Goal: Information Seeking & Learning: Learn about a topic

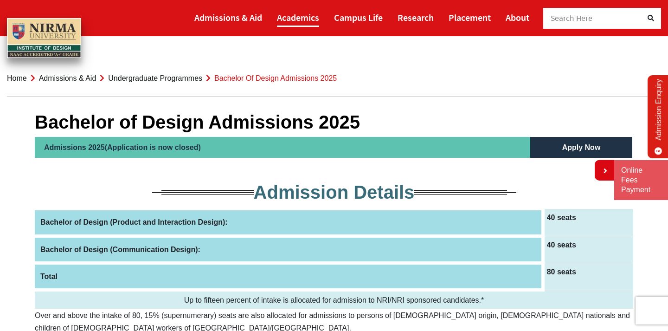
click at [310, 21] on link "Academics" at bounding box center [298, 17] width 42 height 19
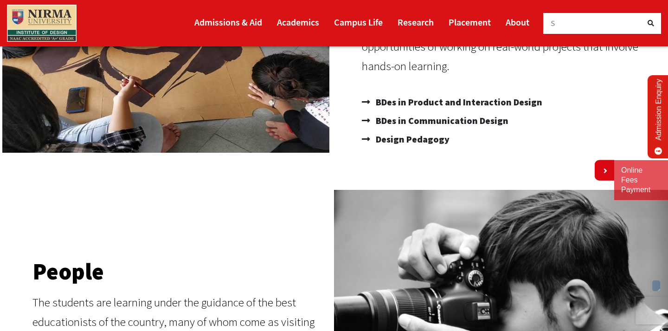
scroll to position [255, 0]
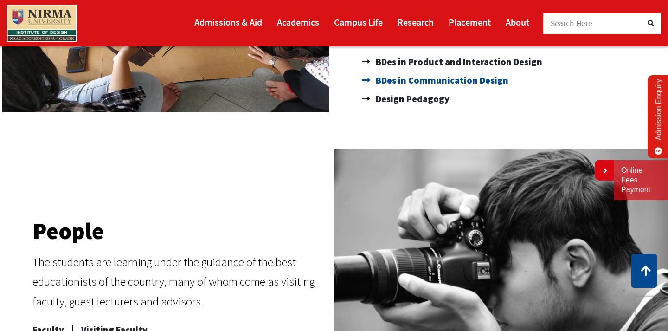
click at [388, 82] on span "BDes in Communication Design" at bounding box center [440, 80] width 135 height 19
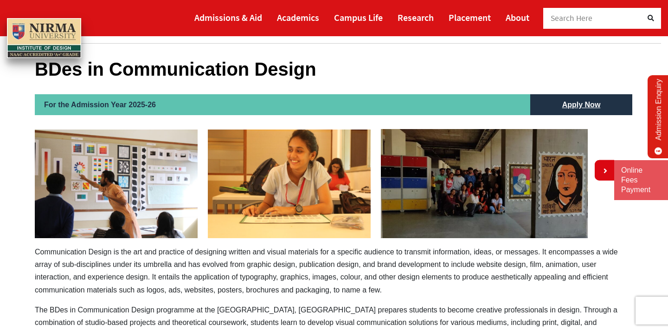
scroll to position [53, 0]
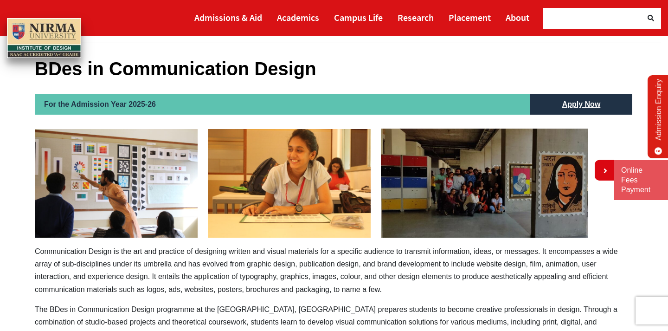
click at [480, 96] on h2 "For the Admission Year 2025-26" at bounding box center [282, 104] width 495 height 21
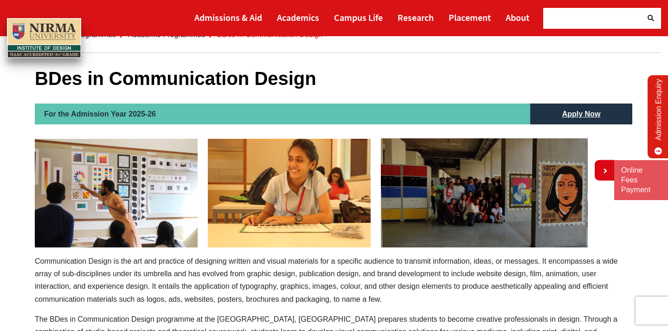
scroll to position [0, 0]
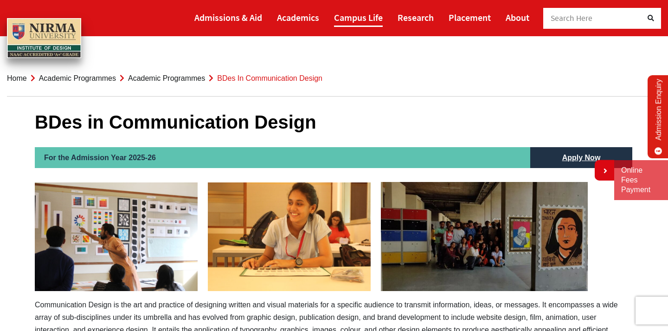
click at [351, 17] on link "Campus Life" at bounding box center [358, 17] width 49 height 19
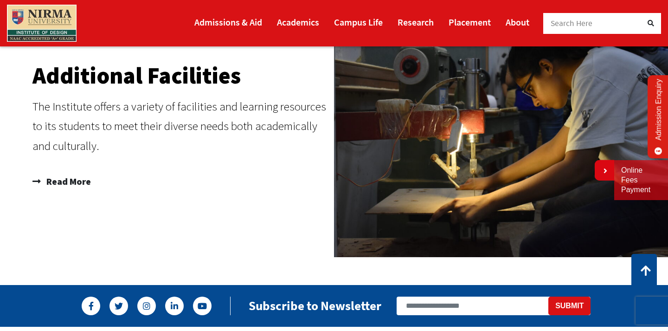
scroll to position [1122, 0]
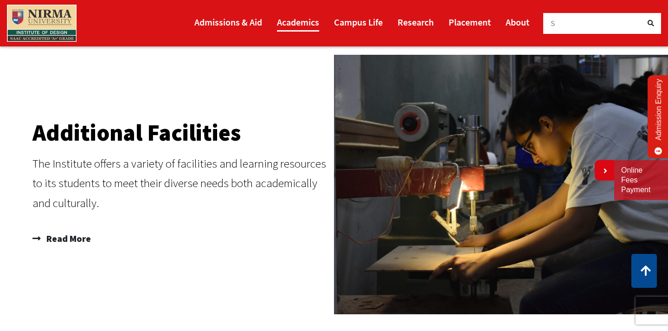
click at [299, 22] on link "Academics" at bounding box center [298, 22] width 42 height 19
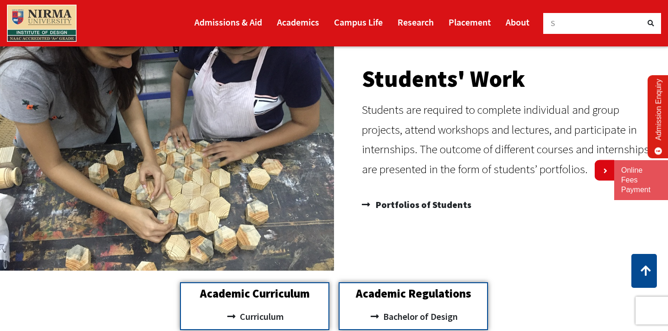
scroll to position [695, 0]
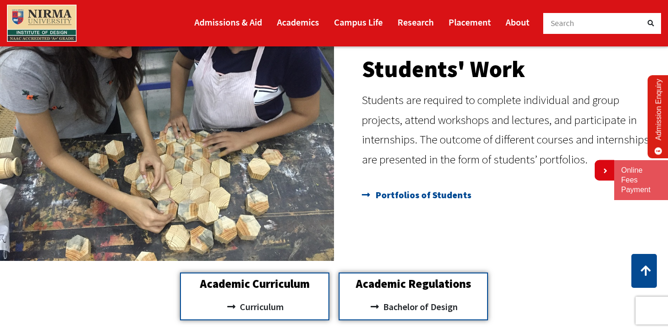
click at [426, 193] on span "Portfolios of Students" at bounding box center [422, 195] width 98 height 19
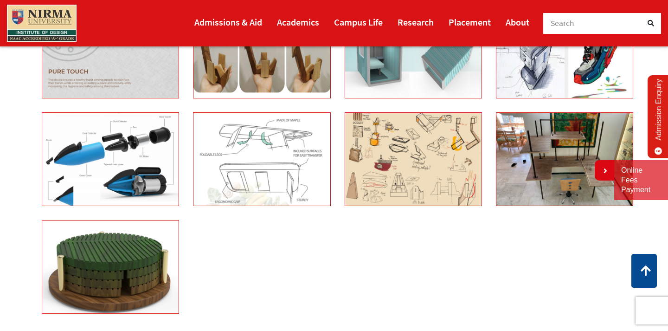
scroll to position [2885, 0]
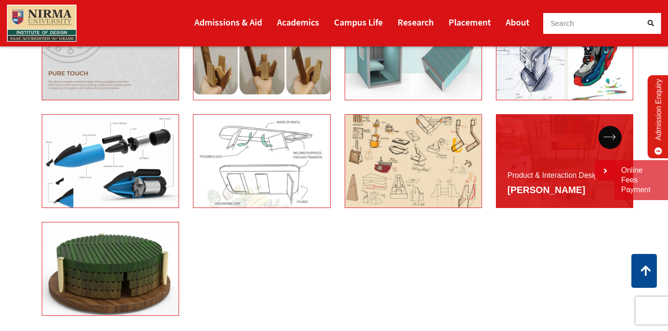
click at [532, 153] on div "Product & Interaction Design Tanvi" at bounding box center [564, 161] width 137 height 94
click at [613, 135] on icon at bounding box center [609, 137] width 13 height 6
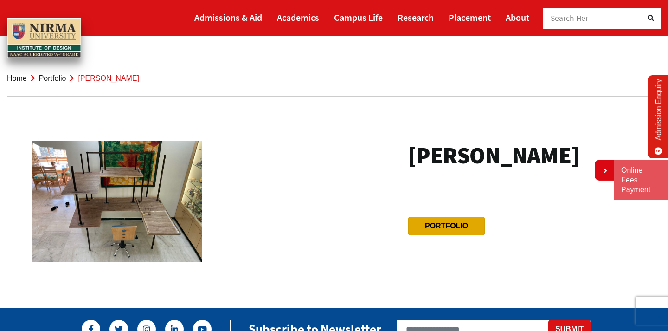
click at [436, 221] on btn "Portfolio" at bounding box center [446, 226] width 77 height 19
